Goal: Transaction & Acquisition: Obtain resource

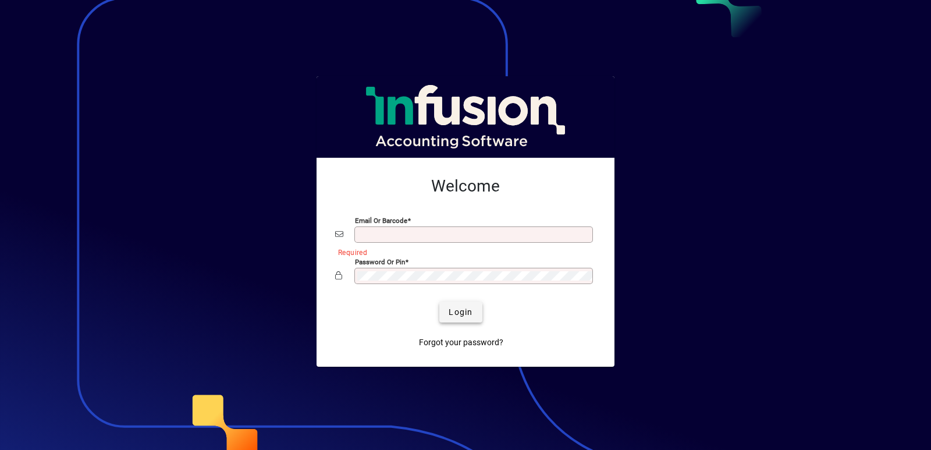
type input "**********"
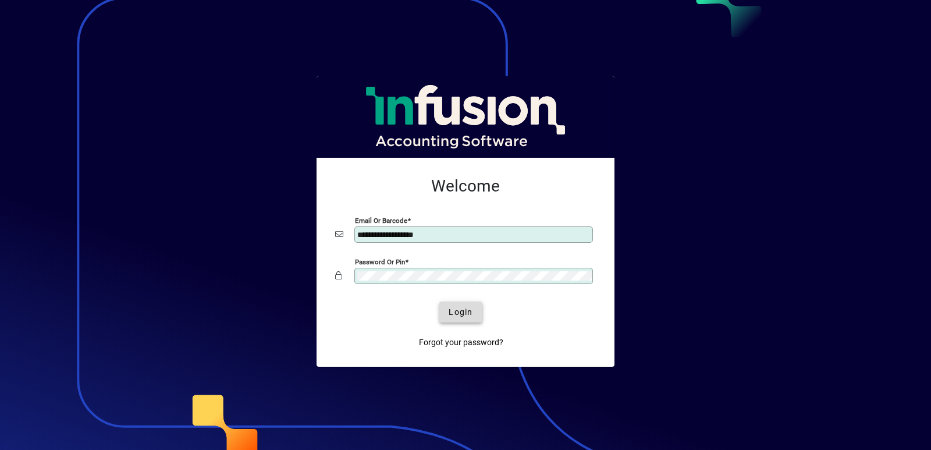
click at [463, 310] on span "Login" at bounding box center [461, 312] width 24 height 12
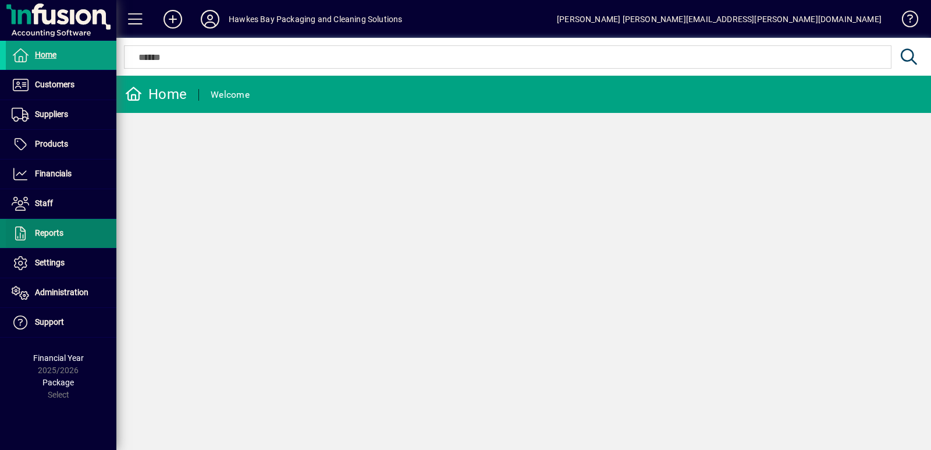
click at [33, 231] on span "Reports" at bounding box center [35, 233] width 58 height 14
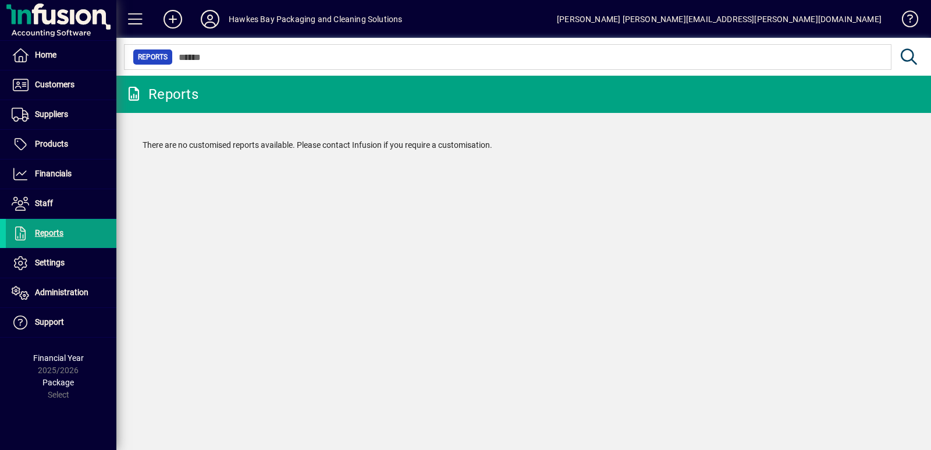
click at [134, 94] on icon at bounding box center [133, 94] width 17 height 14
click at [34, 169] on span "Financials" at bounding box center [39, 174] width 66 height 14
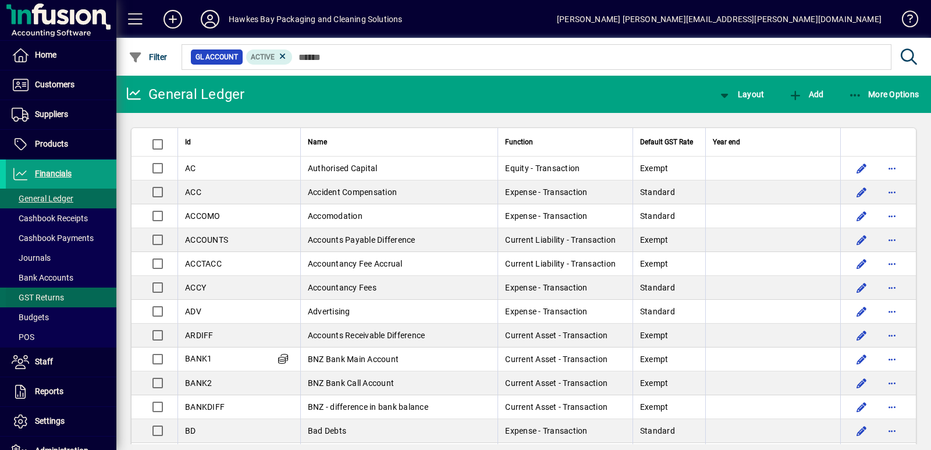
click at [44, 297] on span "GST Returns" at bounding box center [38, 297] width 52 height 9
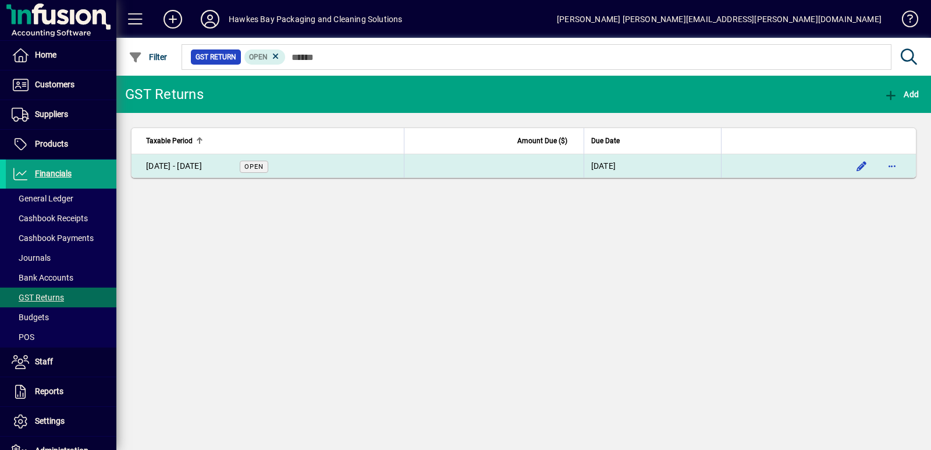
click at [202, 164] on div "[DATE] - [DATE]" at bounding box center [174, 166] width 56 height 12
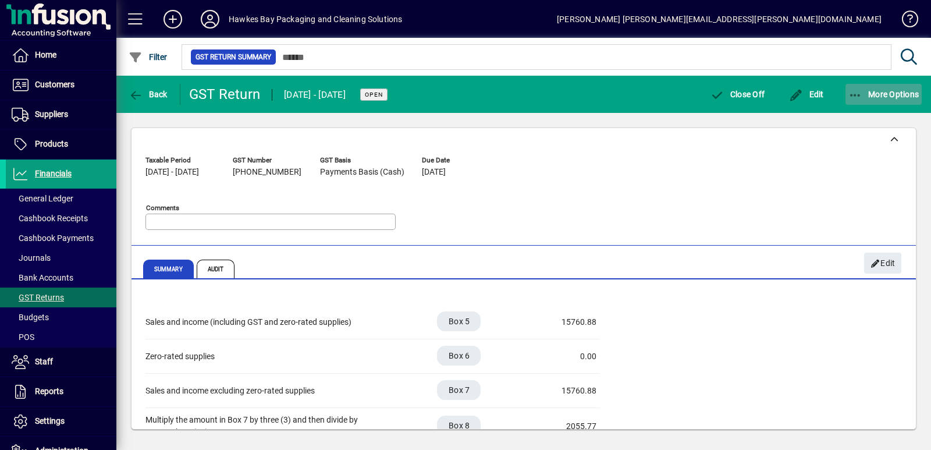
click at [876, 91] on span "More Options" at bounding box center [884, 94] width 71 height 9
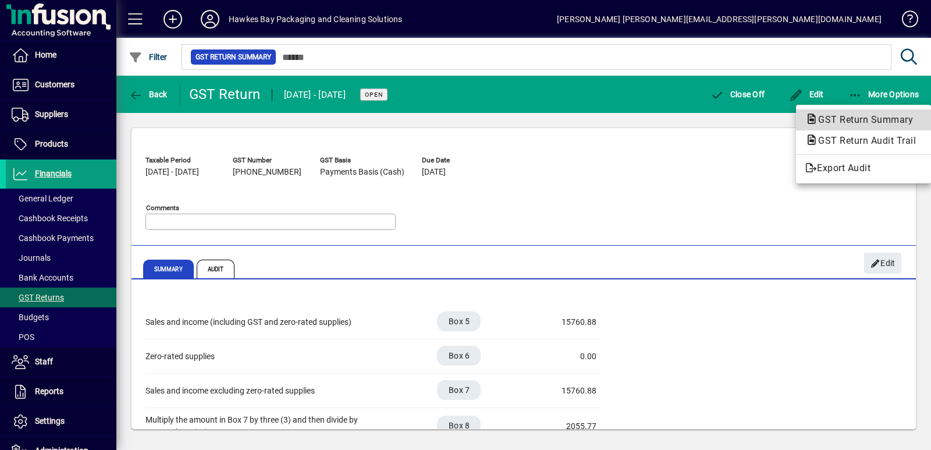
click at [859, 119] on span "GST Return Summary" at bounding box center [863, 119] width 114 height 11
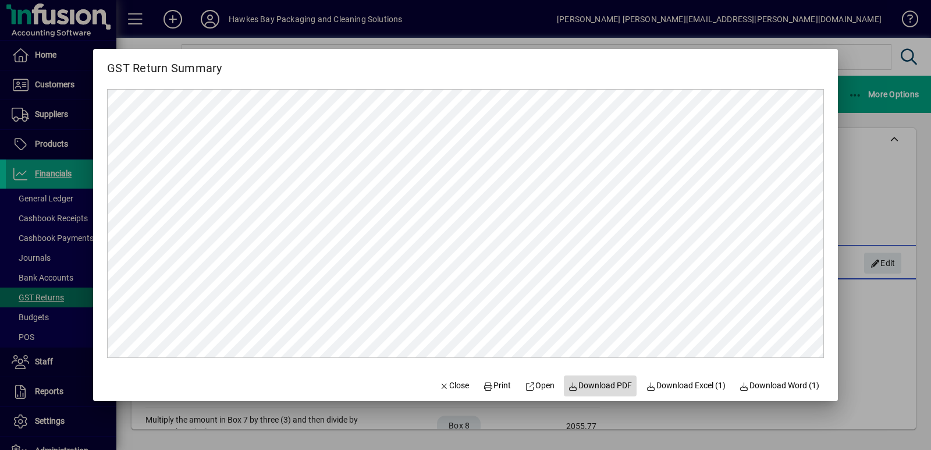
click at [575, 385] on span "Download PDF" at bounding box center [601, 386] width 64 height 12
click at [892, 149] on div at bounding box center [465, 225] width 931 height 450
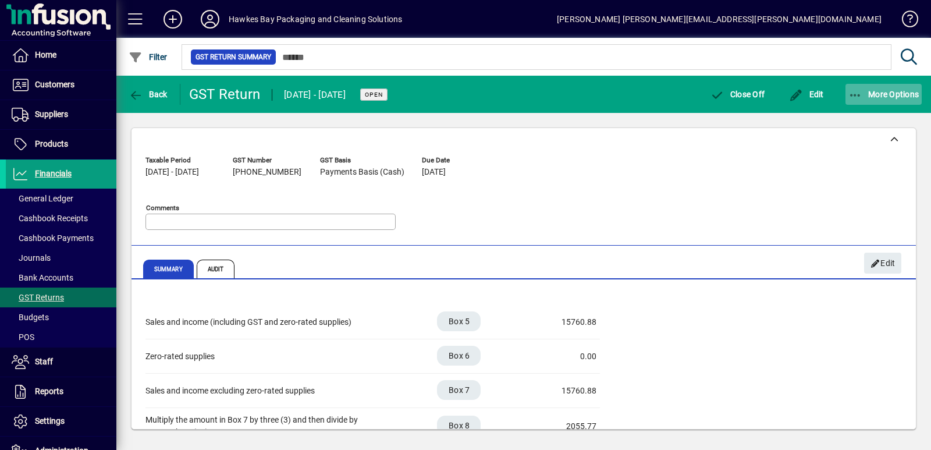
click at [881, 94] on span "More Options" at bounding box center [884, 94] width 71 height 9
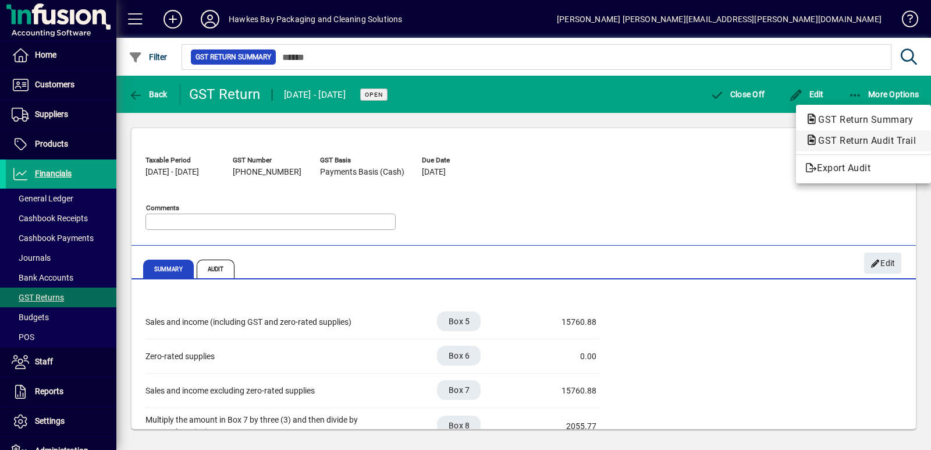
click at [864, 142] on span "GST Return Audit Trail" at bounding box center [864, 140] width 116 height 11
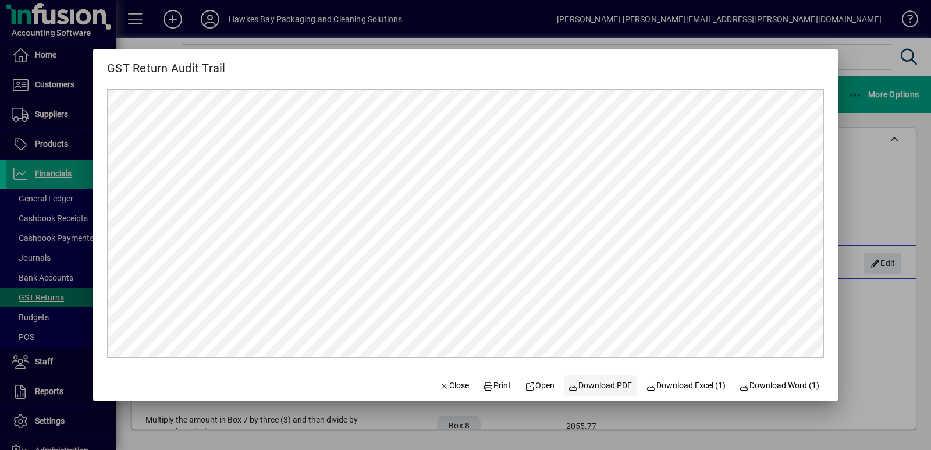
click at [593, 387] on span "Download PDF" at bounding box center [601, 386] width 64 height 12
click at [441, 385] on span "Close" at bounding box center [455, 386] width 30 height 12
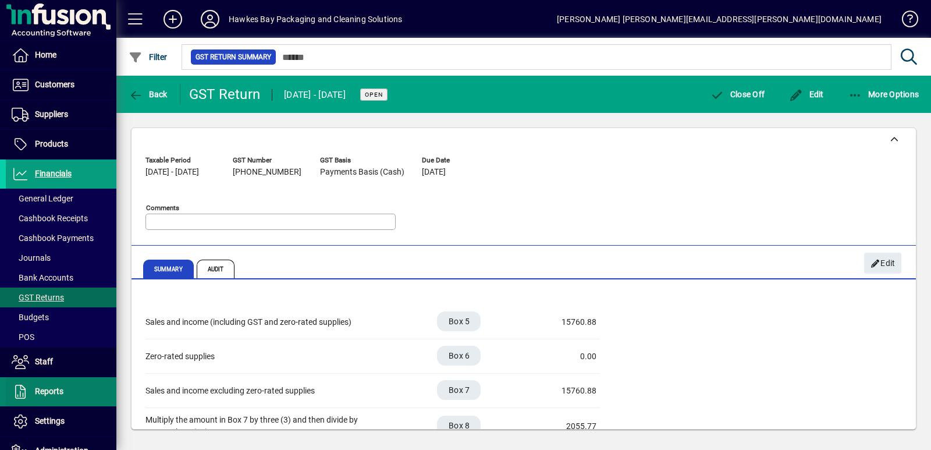
click at [30, 401] on span at bounding box center [61, 392] width 111 height 28
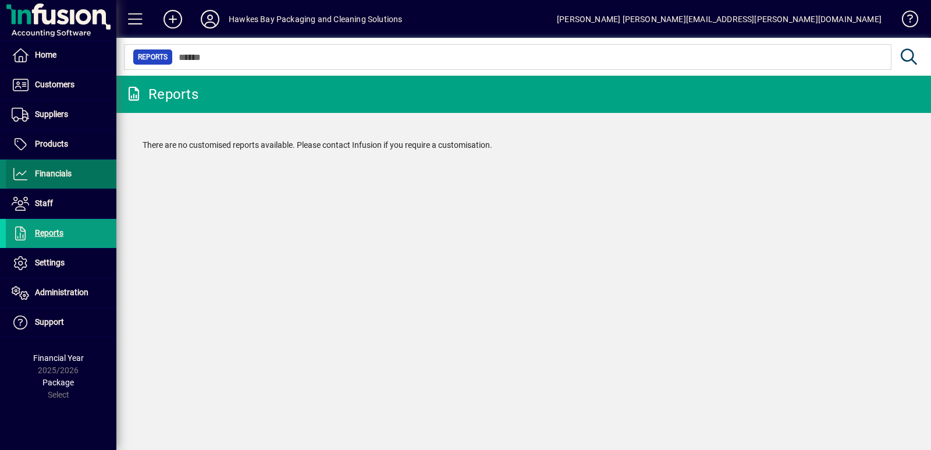
click at [42, 168] on span "Financials" at bounding box center [39, 174] width 66 height 14
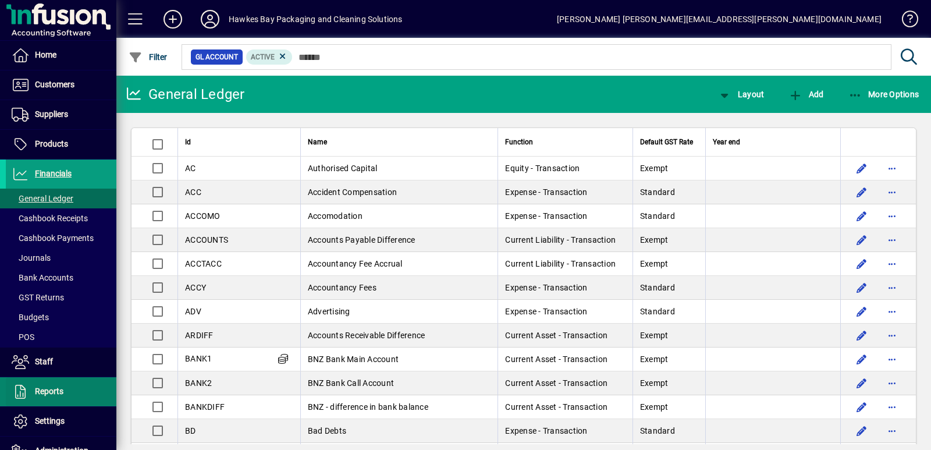
click at [33, 381] on span at bounding box center [61, 392] width 111 height 28
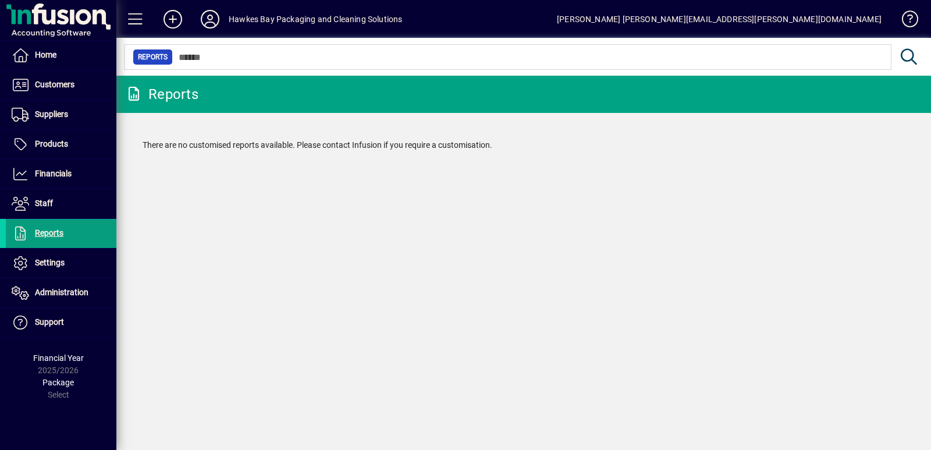
click at [911, 53] on mat-form-field "Reports" at bounding box center [520, 57] width 809 height 38
click at [169, 87] on div "Reports" at bounding box center [161, 94] width 73 height 19
click at [48, 171] on span "Financials" at bounding box center [53, 173] width 37 height 9
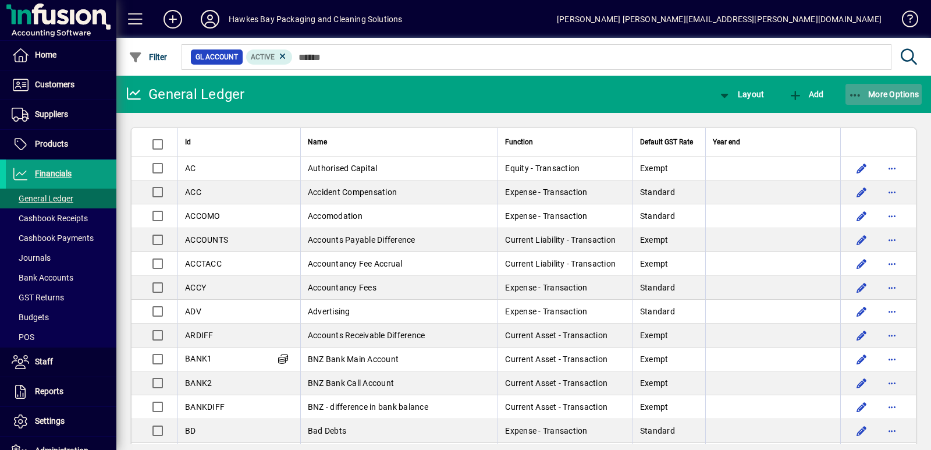
click at [876, 100] on span "button" at bounding box center [884, 94] width 77 height 28
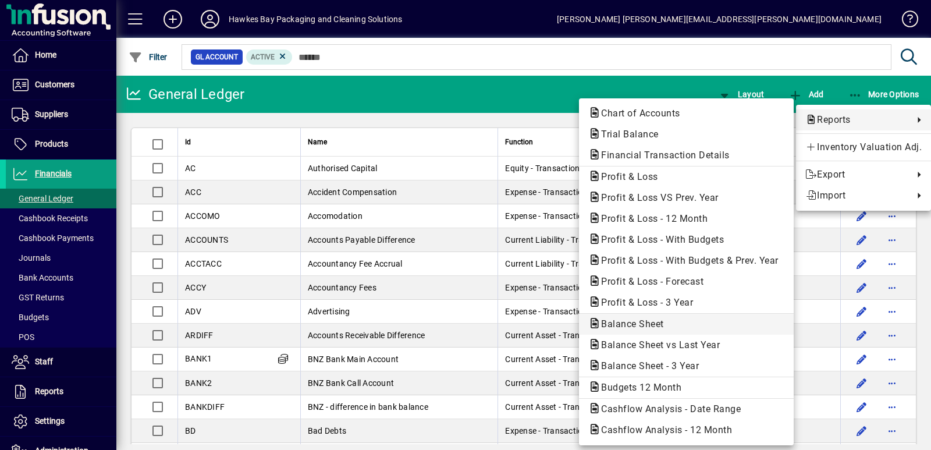
click at [651, 321] on span "Balance Sheet" at bounding box center [630, 323] width 82 height 11
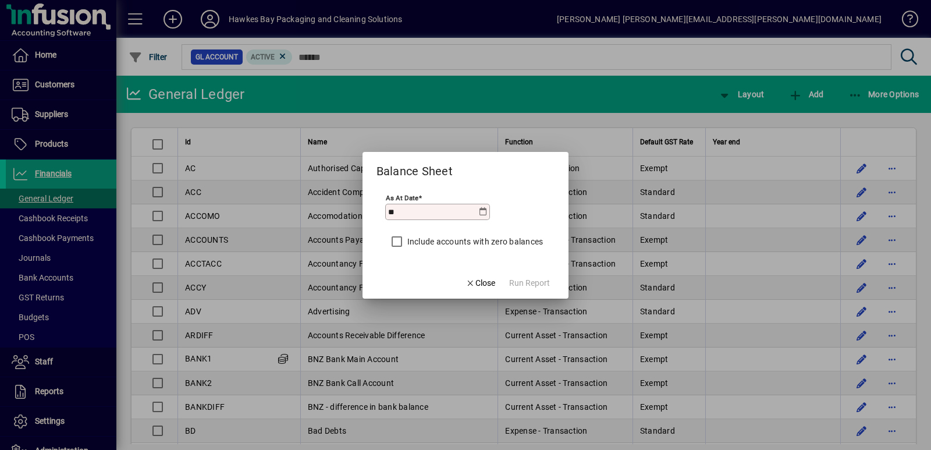
type input "*"
type input "**********"
click at [525, 282] on span "Run Report" at bounding box center [529, 283] width 41 height 12
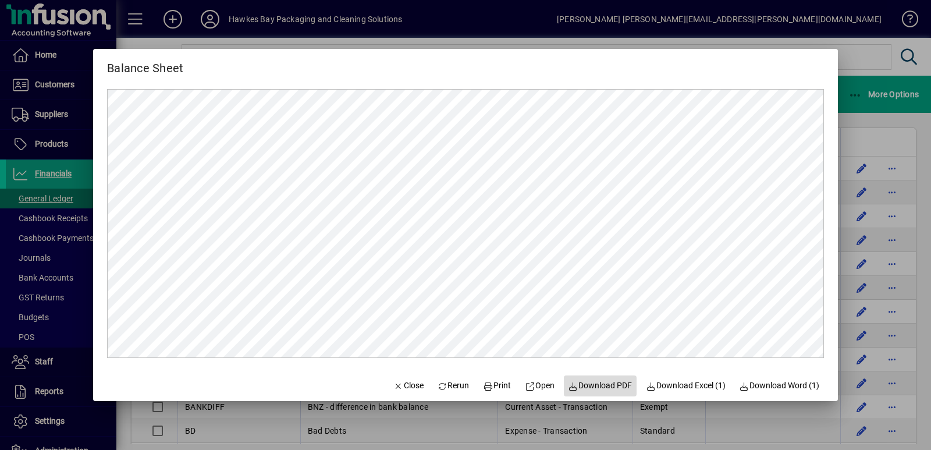
click at [589, 384] on span "Download PDF" at bounding box center [601, 386] width 64 height 12
